Goal: Task Accomplishment & Management: Complete application form

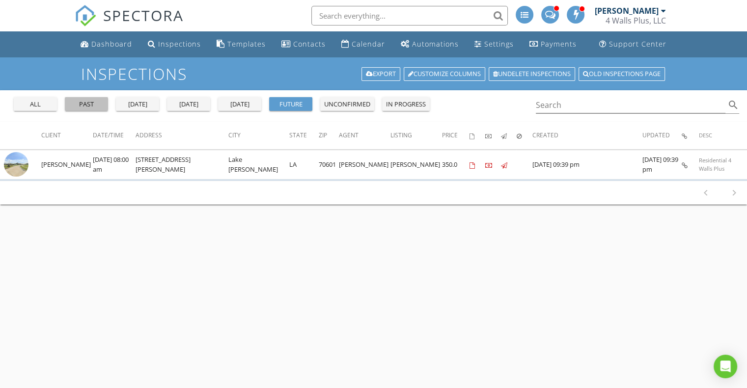
click at [85, 106] on div "past" at bounding box center [86, 105] width 35 height 10
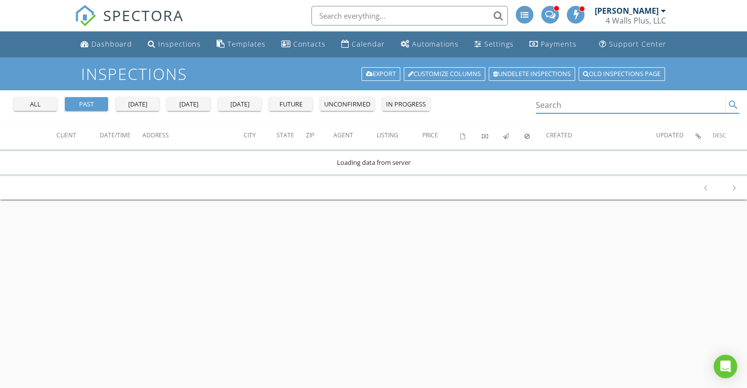
click at [564, 105] on input "Search" at bounding box center [630, 105] width 190 height 16
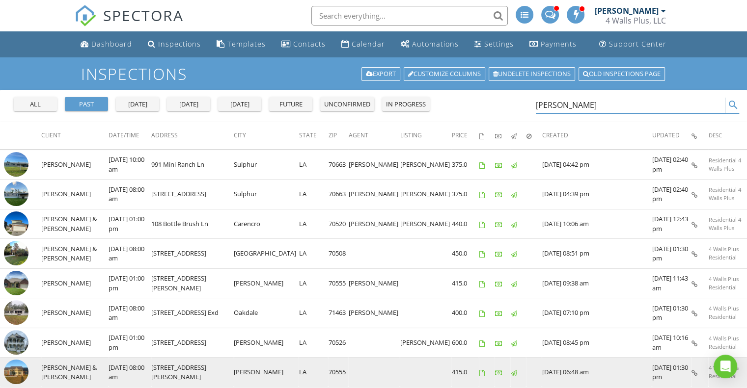
type input "justin"
click at [22, 367] on img at bounding box center [16, 372] width 25 height 25
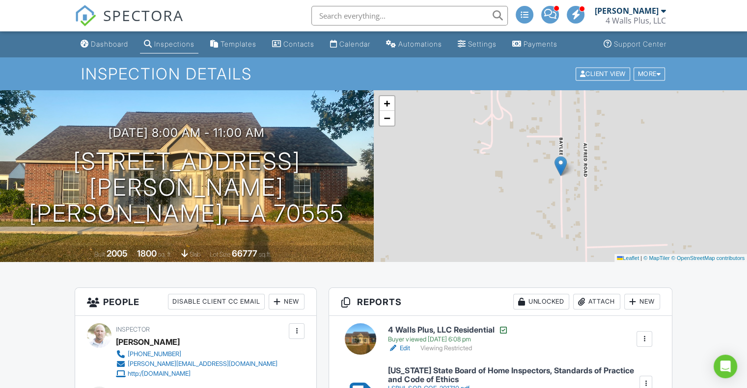
click at [188, 45] on div "Inspections" at bounding box center [174, 44] width 40 height 8
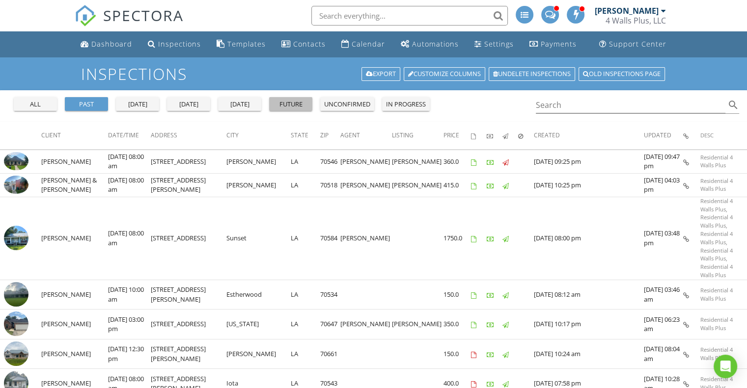
click at [277, 105] on div "future" at bounding box center [290, 105] width 35 height 10
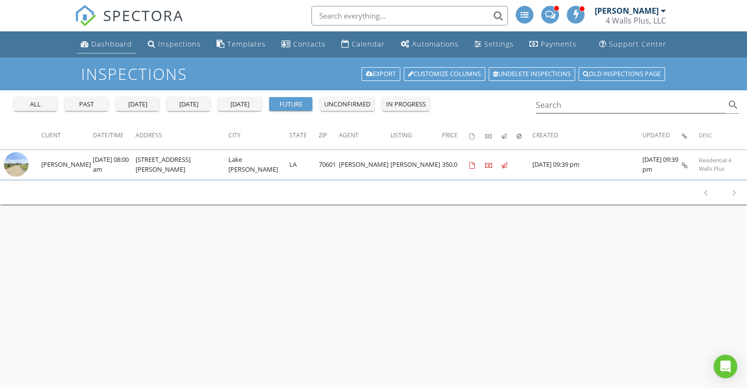
click at [109, 41] on div "Dashboard" at bounding box center [111, 43] width 41 height 9
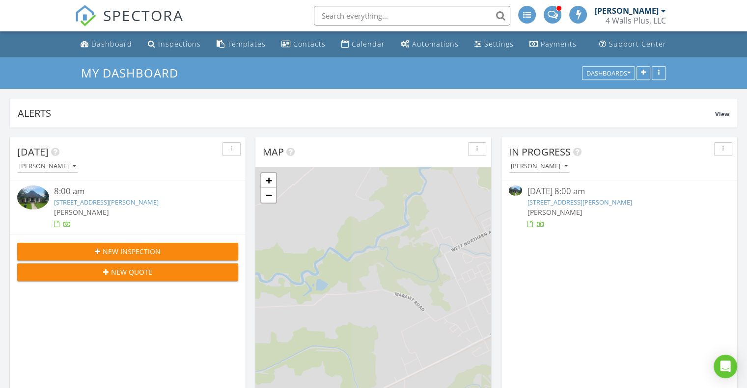
scroll to position [4, 5]
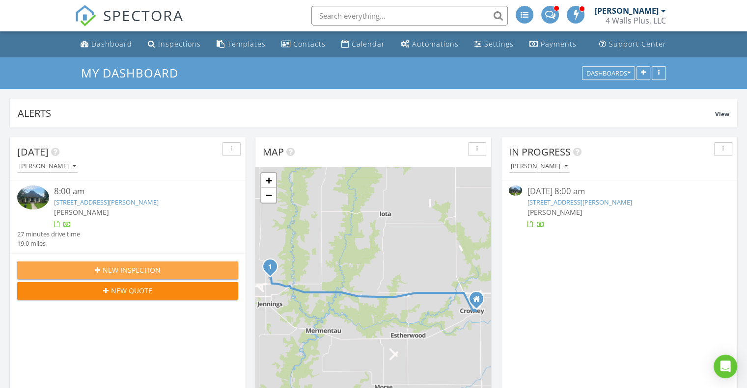
click at [121, 276] on button "New Inspection" at bounding box center [127, 271] width 221 height 18
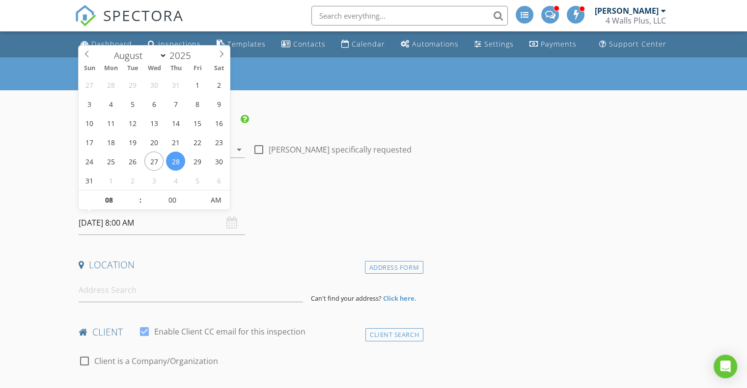
click at [149, 222] on input "[DATE] 8:00 AM" at bounding box center [162, 223] width 166 height 24
click at [102, 288] on input at bounding box center [191, 290] width 224 height 24
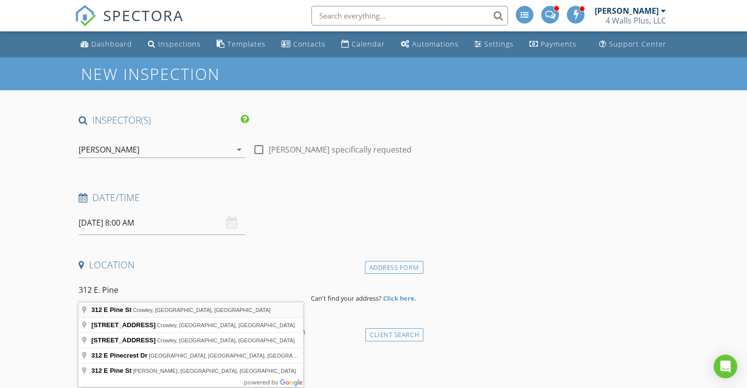
type input "[STREET_ADDRESS]"
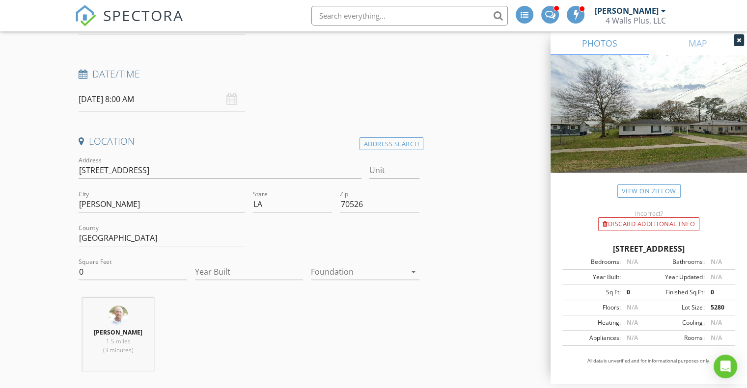
scroll to position [125, 0]
drag, startPoint x: 96, startPoint y: 269, endPoint x: 18, endPoint y: 272, distance: 78.6
type input "1570"
click at [221, 271] on input "Year Built" at bounding box center [249, 271] width 108 height 16
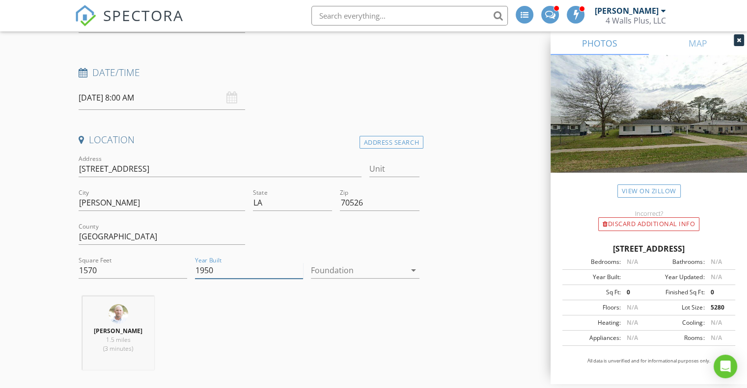
type input "1950"
click at [347, 270] on div at bounding box center [358, 271] width 95 height 16
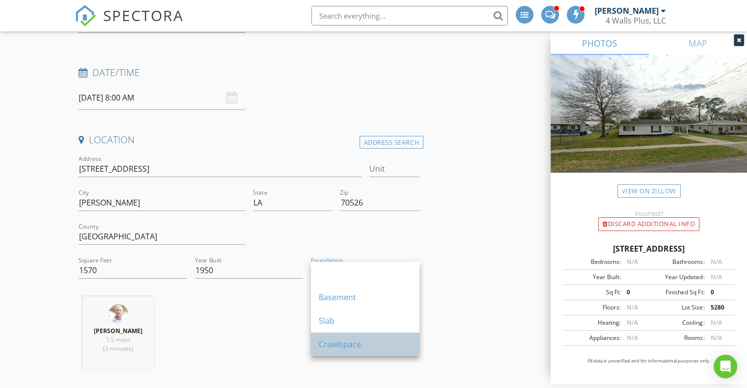
click at [338, 344] on div "Crawlspace" at bounding box center [365, 345] width 93 height 12
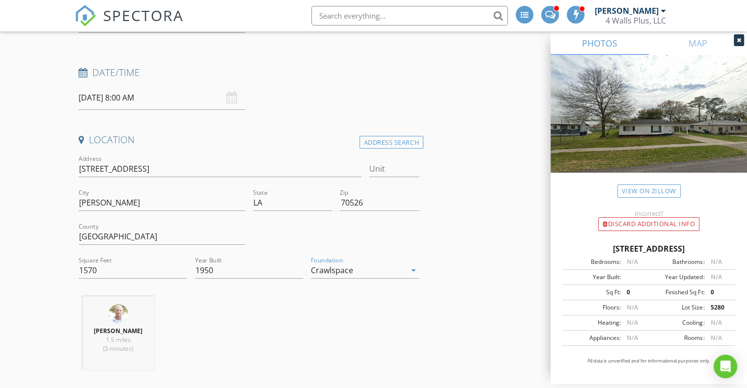
click at [272, 321] on div "[PERSON_NAME] 1.5 miles (3 minutes)" at bounding box center [249, 336] width 348 height 81
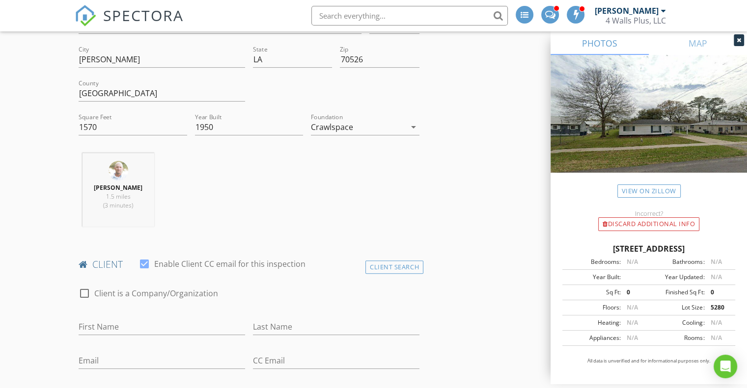
scroll to position [343, 0]
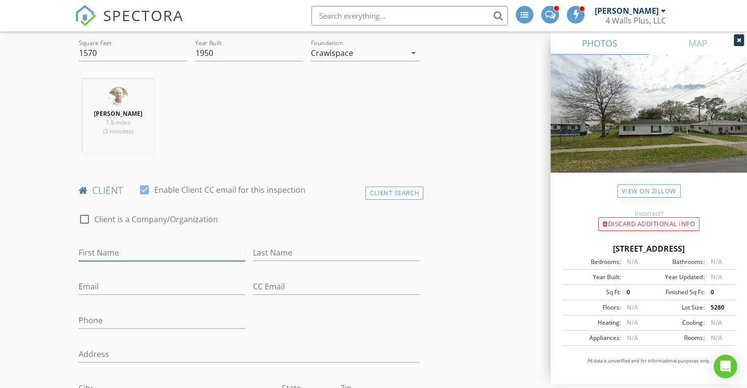
click at [103, 252] on input "First Name" at bounding box center [162, 253] width 166 height 16
